Goal: Navigation & Orientation: Find specific page/section

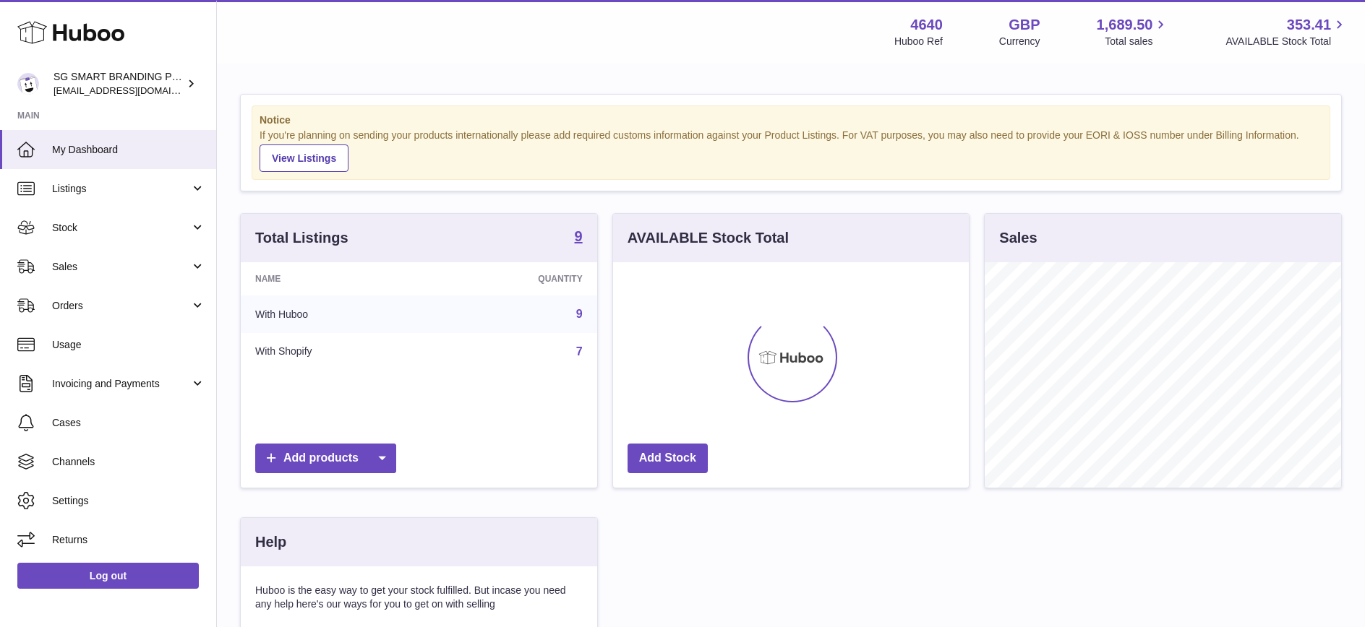
scroll to position [226, 356]
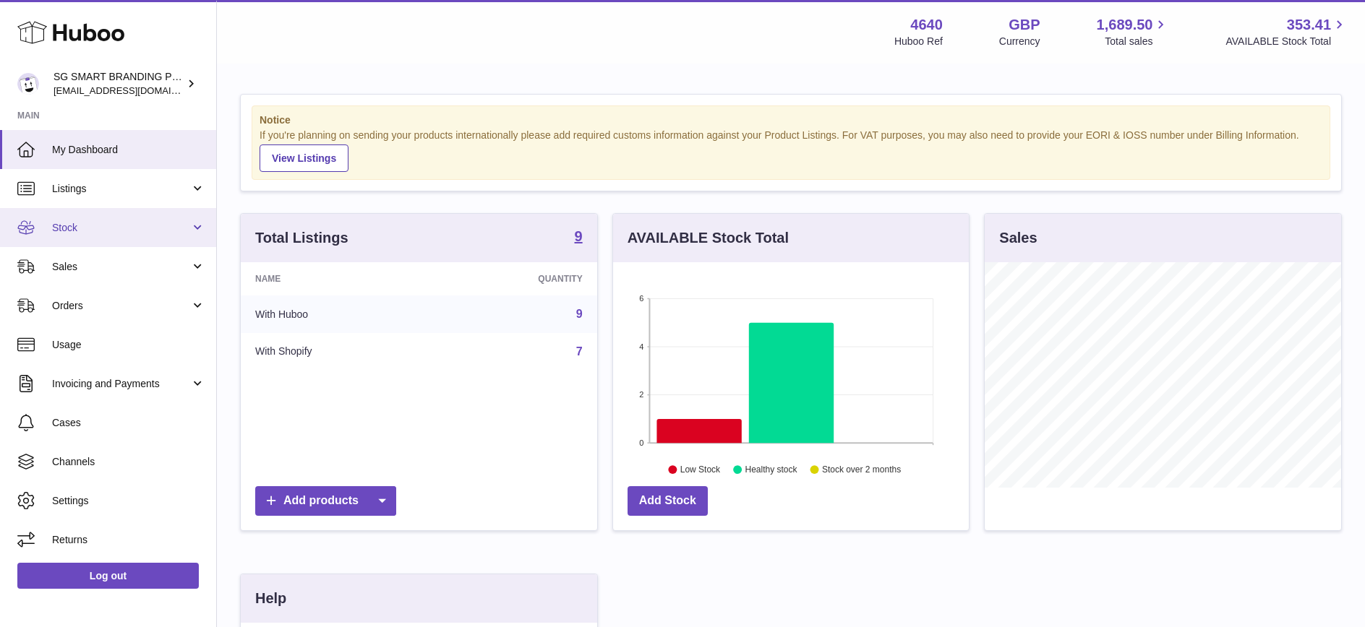
click at [116, 237] on link "Stock" at bounding box center [108, 227] width 216 height 39
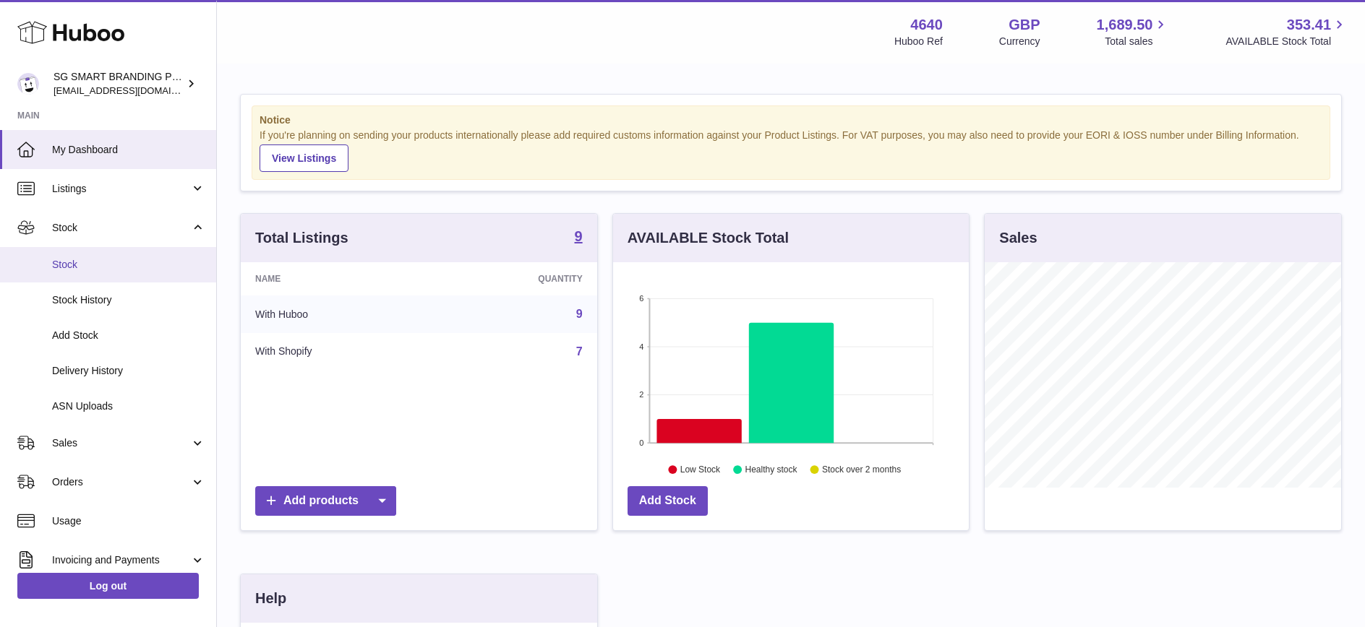
click at [106, 258] on span "Stock" at bounding box center [128, 265] width 153 height 14
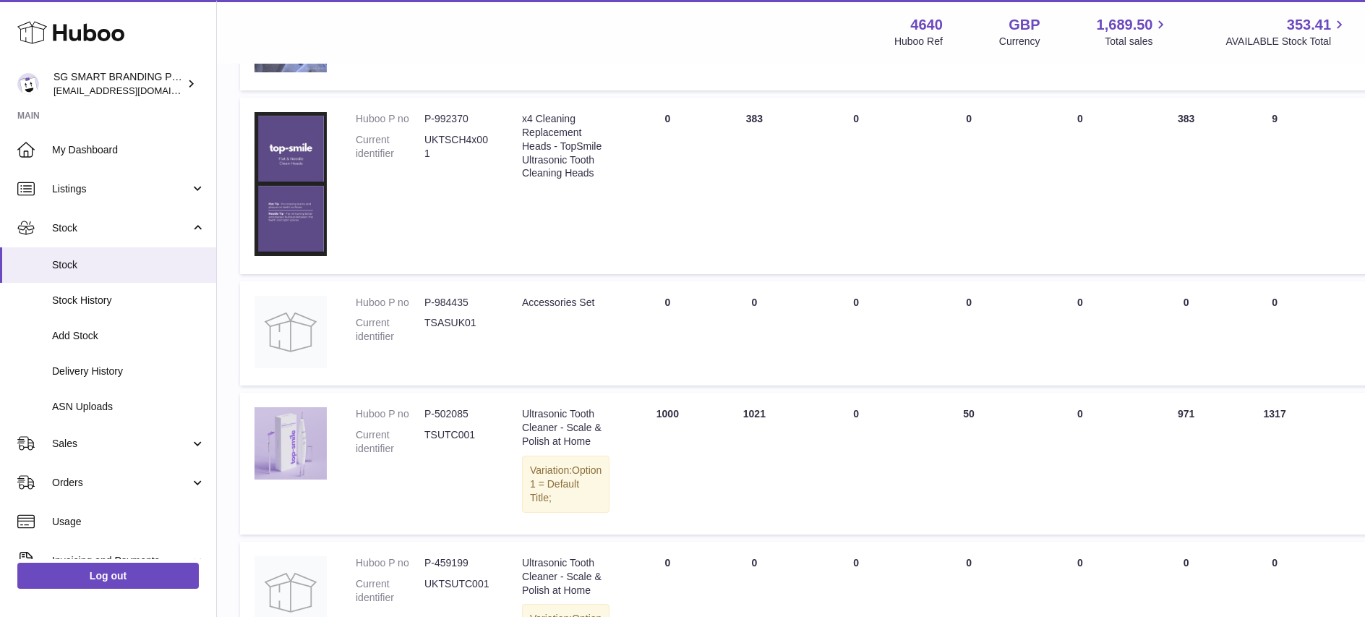
scroll to position [818, 0]
